Goal: Information Seeking & Learning: Learn about a topic

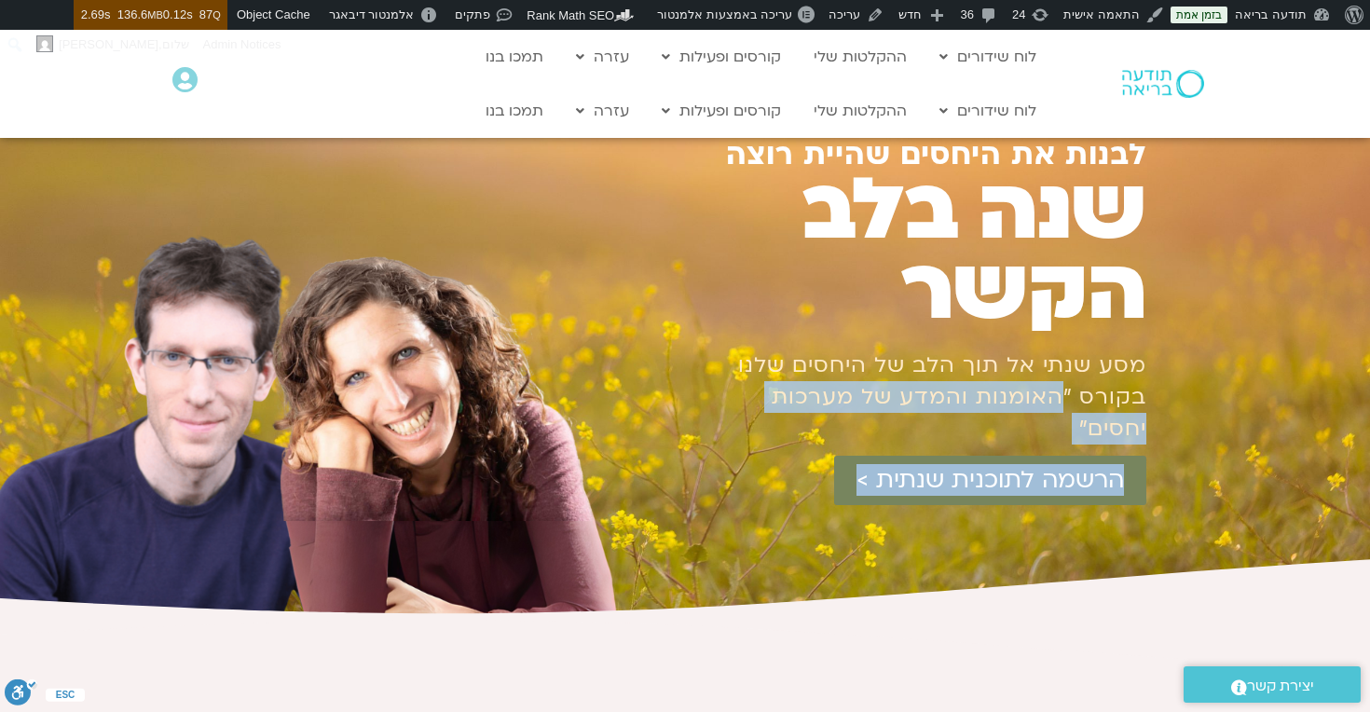
drag, startPoint x: 1065, startPoint y: 311, endPoint x: 721, endPoint y: 344, distance: 345.5
click at [721, 344] on div "לבנות את היחסים שהיית רוצה שנה בלב הקשר מסע שנתי אל תוך הלב של היחסים שלנו בקור…" at bounding box center [885, 378] width 521 height 478
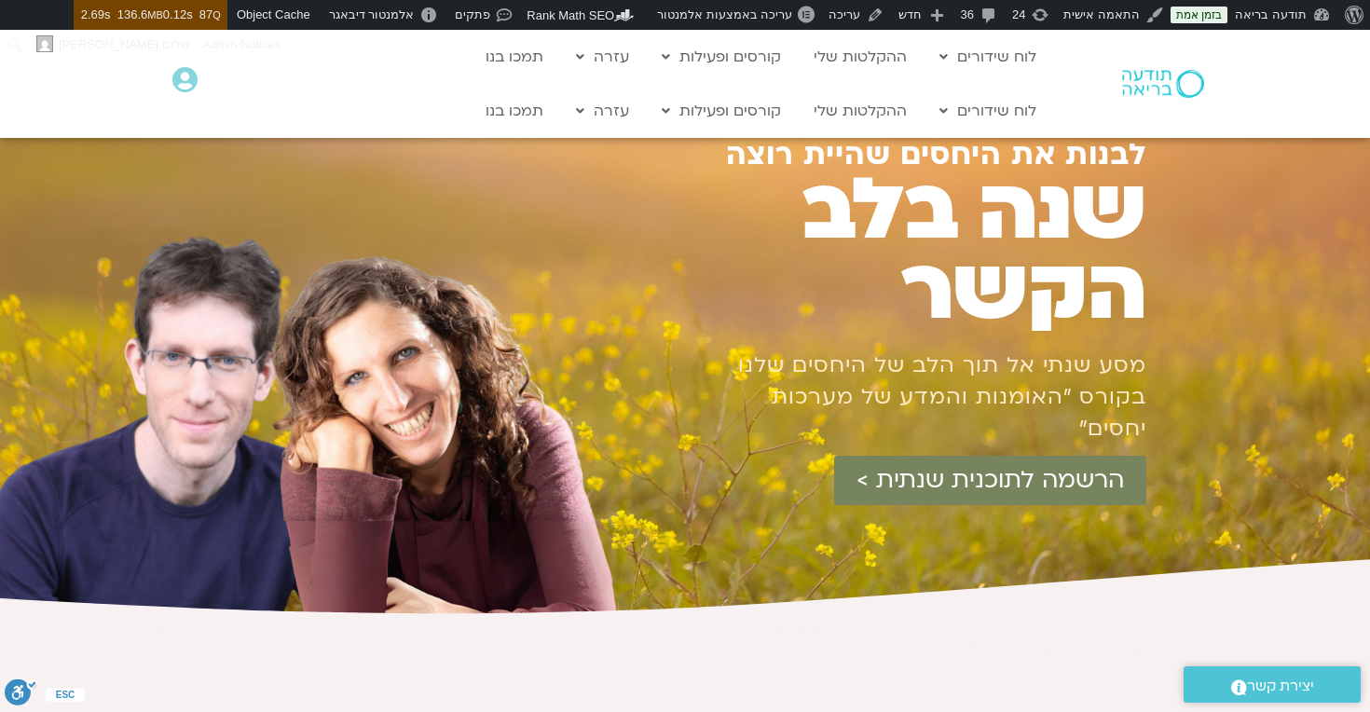
click at [736, 533] on div at bounding box center [885, 575] width 521 height 84
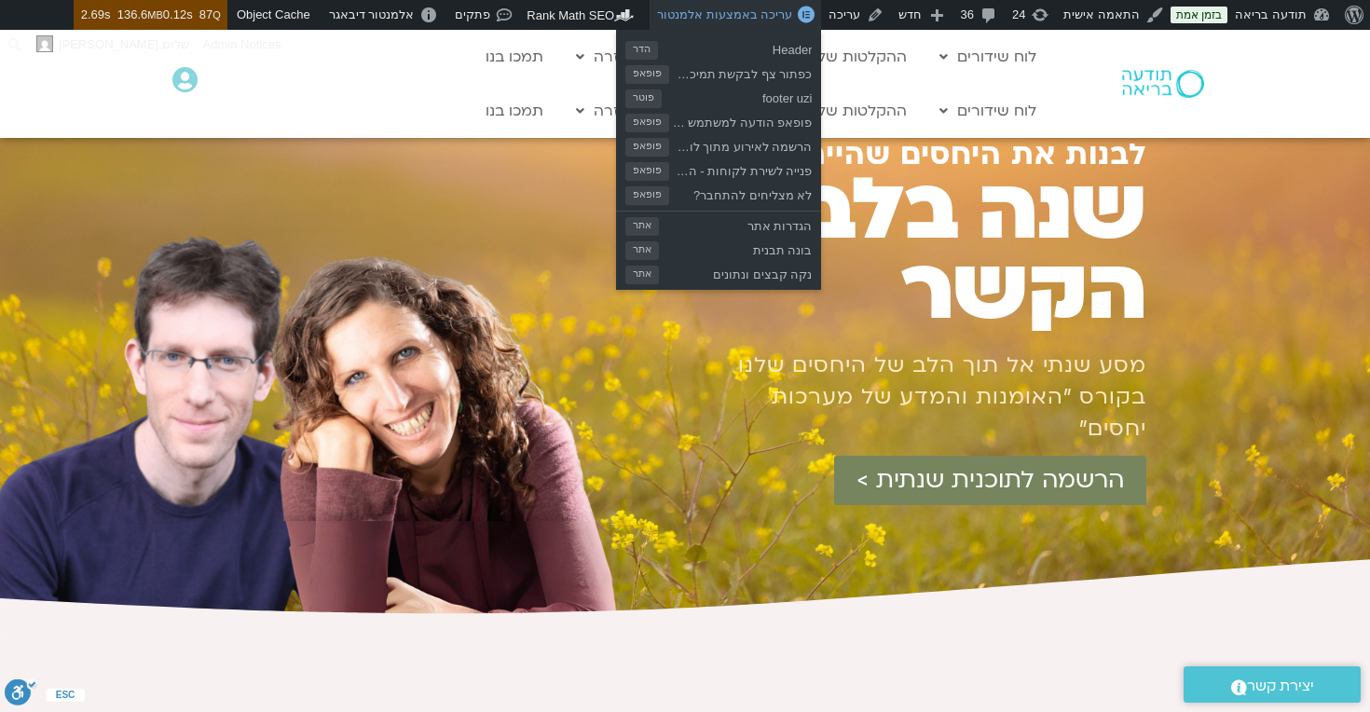
click at [761, 16] on span "עריכה באמצעות אלמנטור" at bounding box center [724, 14] width 135 height 14
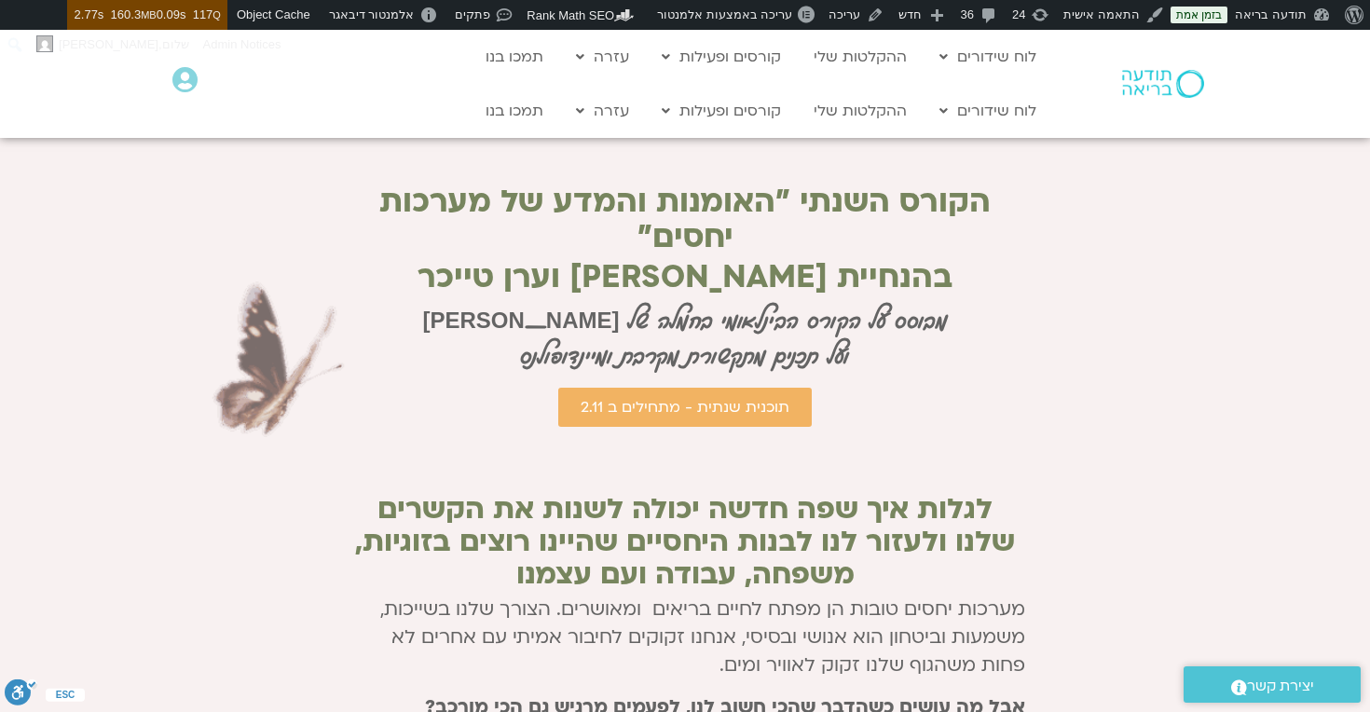
scroll to position [461, 0]
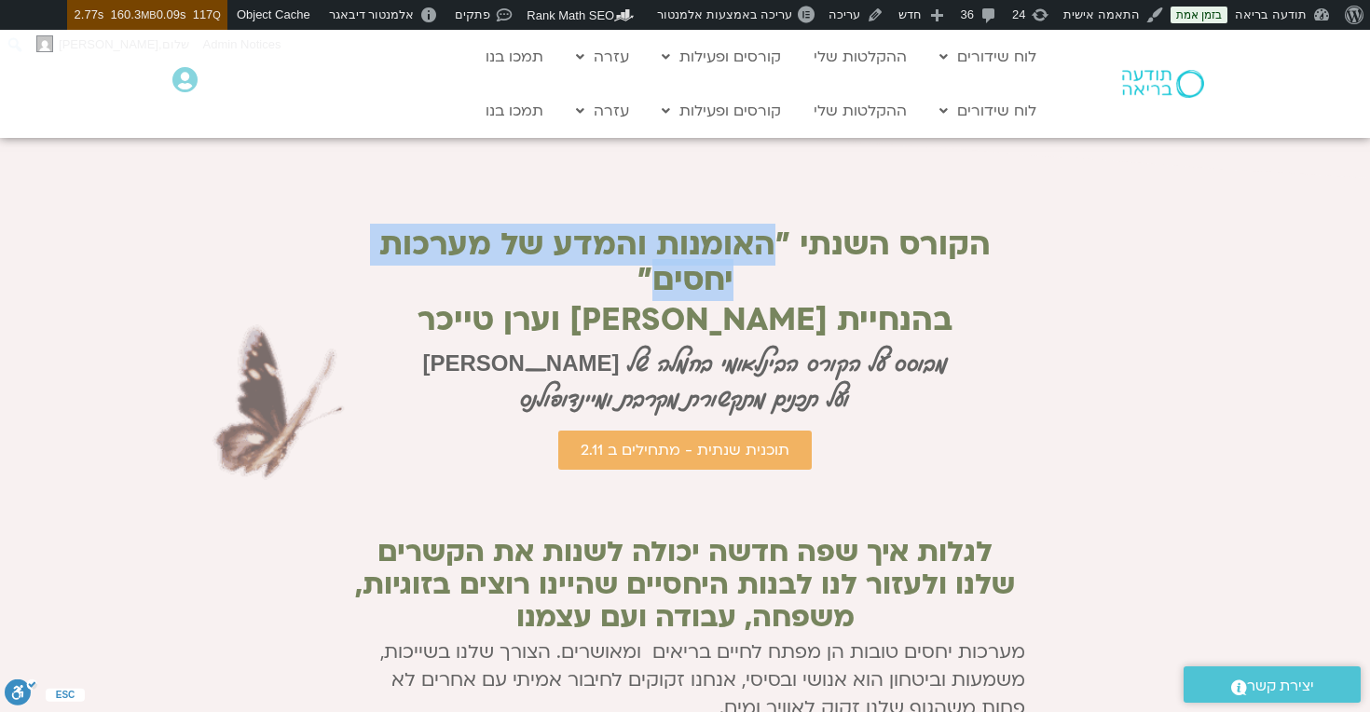
drag, startPoint x: 830, startPoint y: 190, endPoint x: 346, endPoint y: 174, distance: 484.9
click at [346, 227] on h2 "הקורס השנתי ״האומנות והמדע של מערכות יחסים״" at bounding box center [685, 262] width 680 height 71
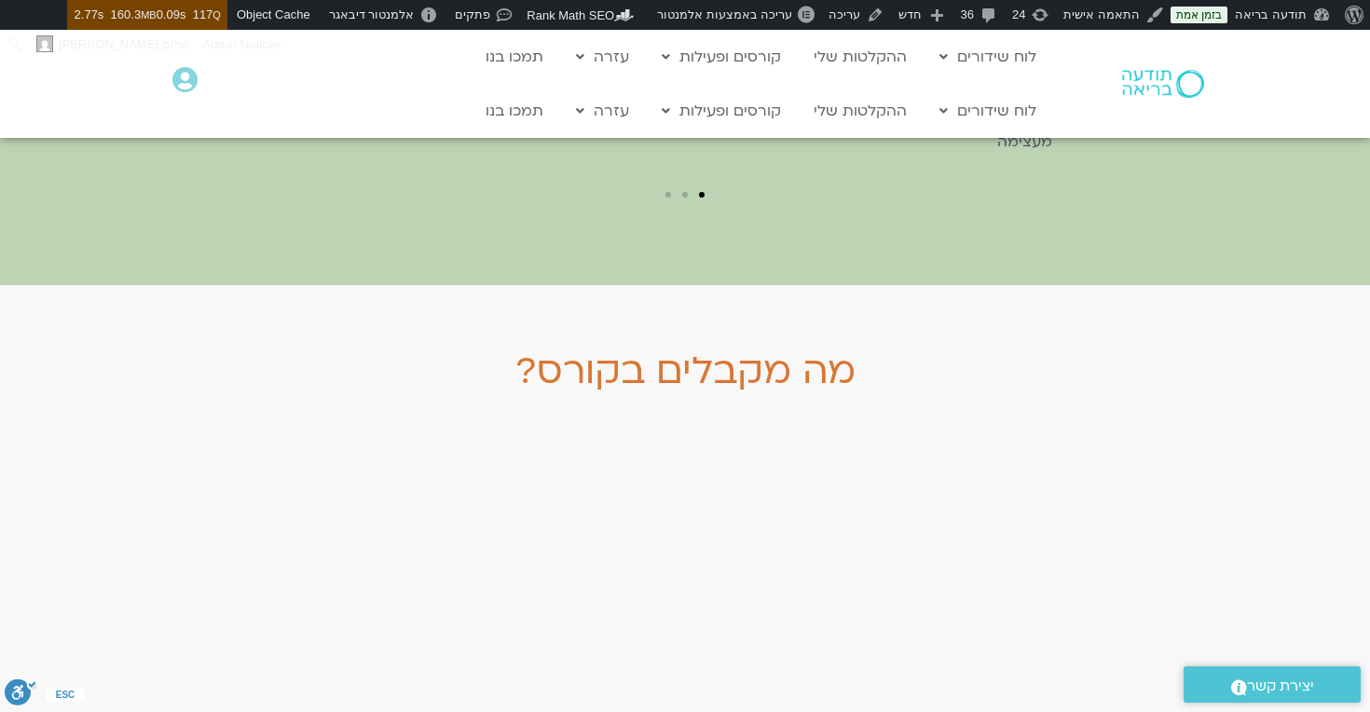
scroll to position [4251, 0]
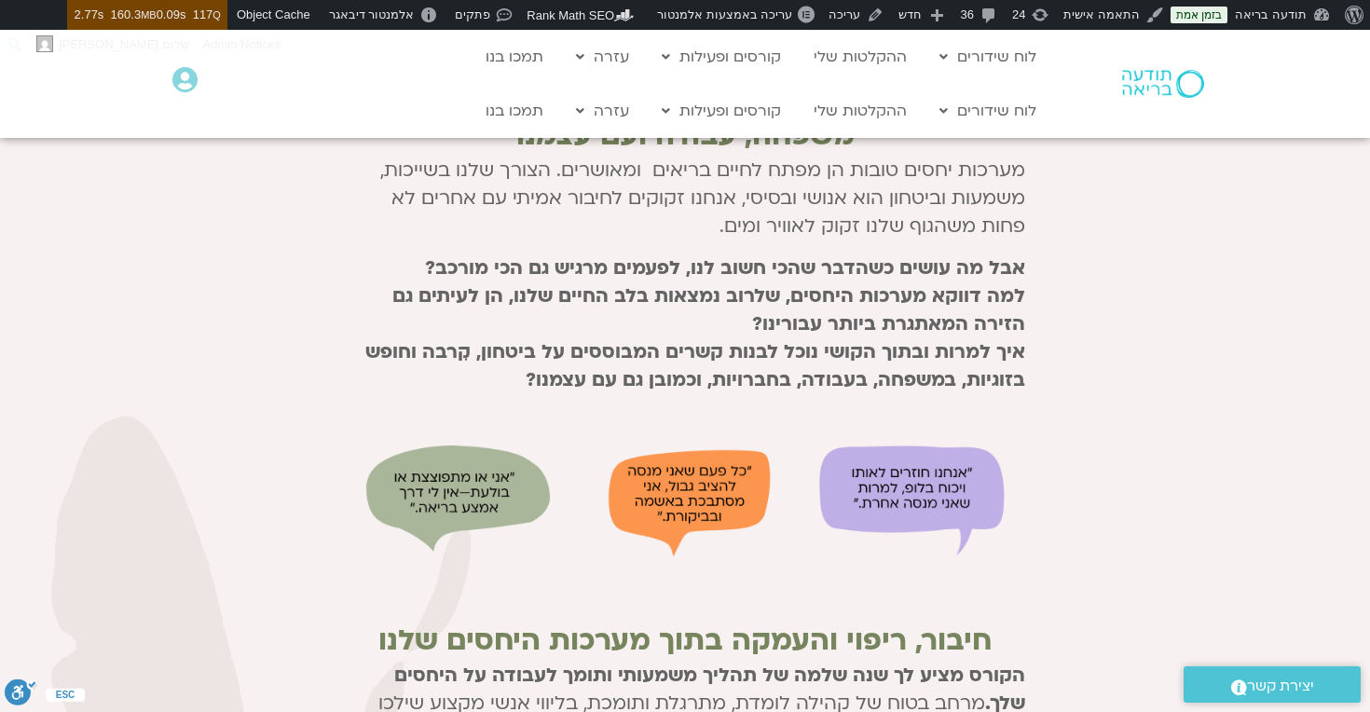
scroll to position [1107, 0]
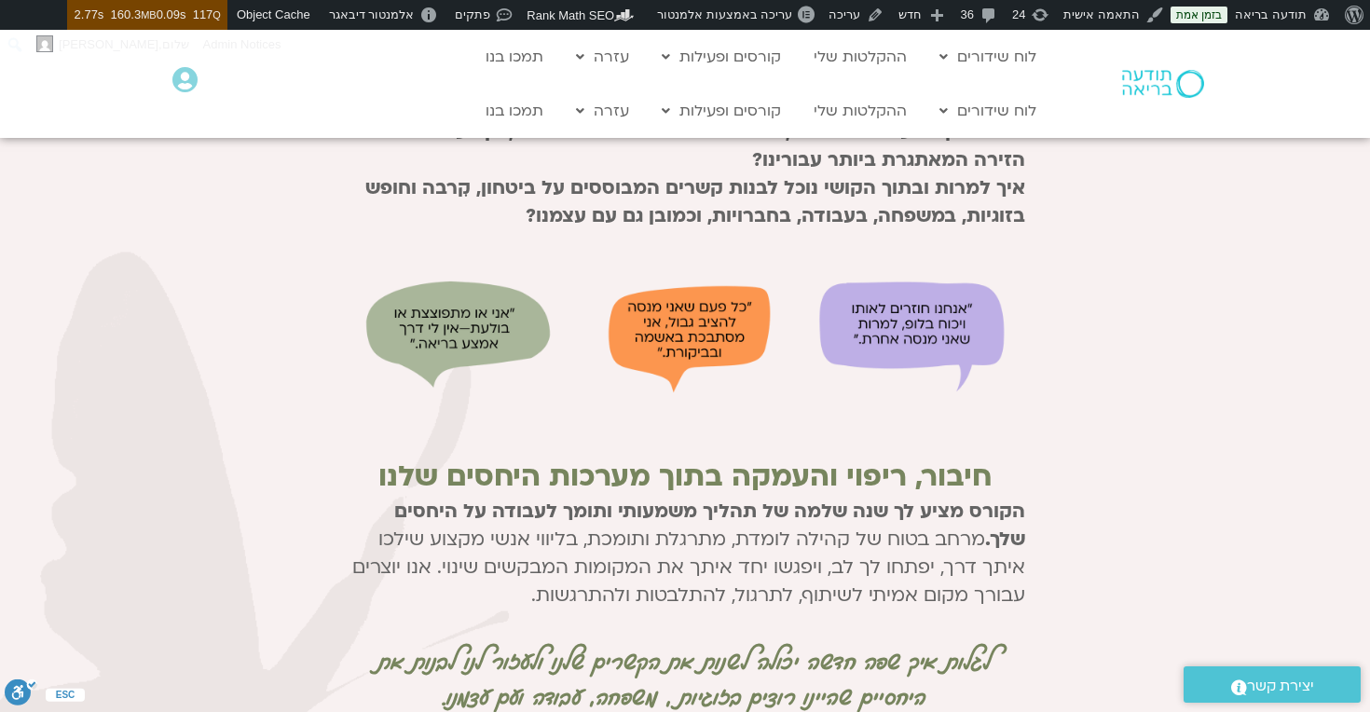
click at [1348, 332] on div at bounding box center [685, 117] width 1370 height 1279
